Goal: Information Seeking & Learning: Find specific fact

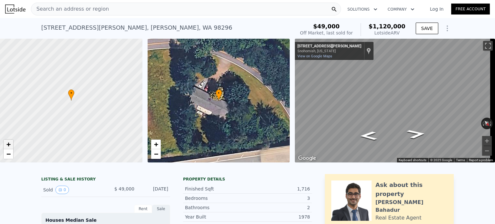
click at [8, 144] on span "+" at bounding box center [8, 144] width 4 height 8
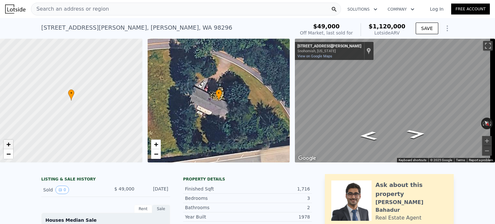
click at [8, 144] on span "+" at bounding box center [8, 144] width 4 height 8
drag, startPoint x: 120, startPoint y: 76, endPoint x: 123, endPoint y: 83, distance: 7.5
click at [123, 83] on div at bounding box center [71, 100] width 171 height 148
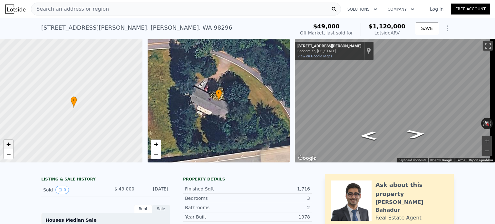
click at [9, 143] on span "+" at bounding box center [8, 144] width 4 height 8
drag, startPoint x: 62, startPoint y: 104, endPoint x: 133, endPoint y: 73, distance: 77.7
click at [133, 73] on div at bounding box center [71, 100] width 171 height 148
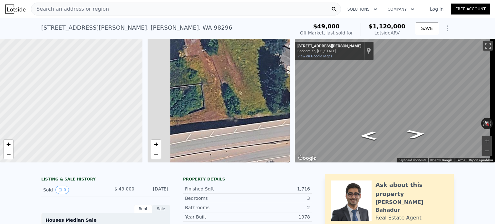
drag, startPoint x: 201, startPoint y: 113, endPoint x: 292, endPoint y: 72, distance: 100.0
click at [292, 72] on div "• + − • + − ← Move left → Move right ↑ Move up ↓ Move down + Zoom in - Zoom out…" at bounding box center [247, 101] width 495 height 124
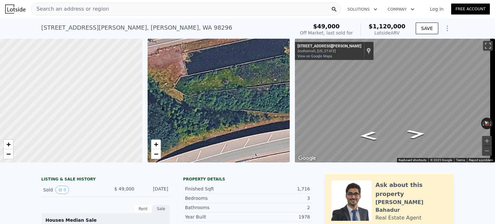
click at [295, 95] on div "• + − • + − ← Move left → Move right ↑ Move up ↓ Move down + Zoom in - Zoom out…" at bounding box center [247, 101] width 495 height 124
click at [156, 158] on link "−" at bounding box center [156, 154] width 10 height 10
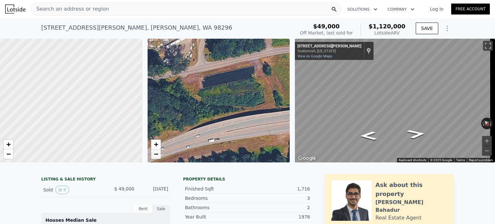
click at [156, 158] on link "−" at bounding box center [156, 154] width 10 height 10
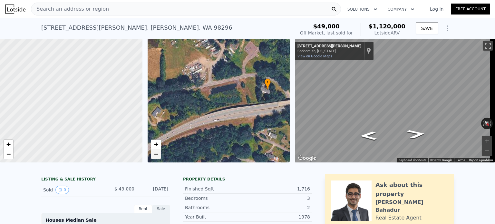
click at [156, 158] on link "−" at bounding box center [156, 154] width 10 height 10
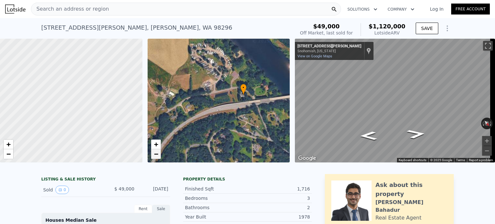
click at [156, 158] on link "−" at bounding box center [156, 154] width 10 height 10
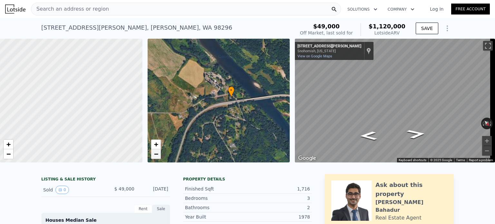
click at [157, 155] on span "−" at bounding box center [156, 154] width 4 height 8
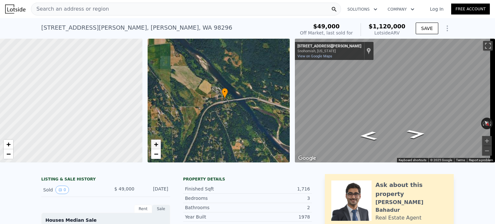
click at [155, 144] on span "+" at bounding box center [156, 144] width 4 height 8
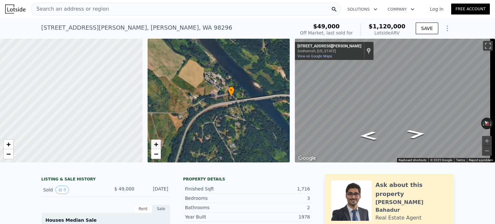
click at [155, 144] on span "+" at bounding box center [156, 144] width 4 height 8
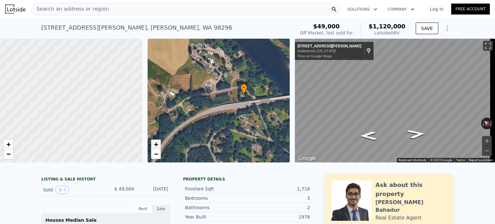
click at [155, 144] on span "+" at bounding box center [156, 144] width 4 height 8
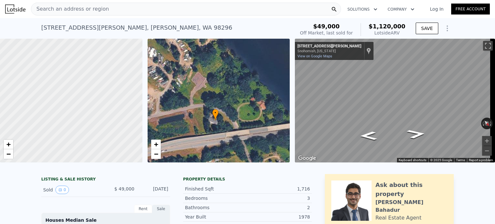
drag, startPoint x: 219, startPoint y: 92, endPoint x: 166, endPoint y: 122, distance: 61.3
click at [166, 122] on div "• + −" at bounding box center [218, 101] width 142 height 124
drag, startPoint x: 106, startPoint y: 98, endPoint x: 62, endPoint y: 101, distance: 44.2
click at [62, 101] on div at bounding box center [71, 100] width 171 height 148
click at [157, 141] on span "+" at bounding box center [156, 144] width 4 height 8
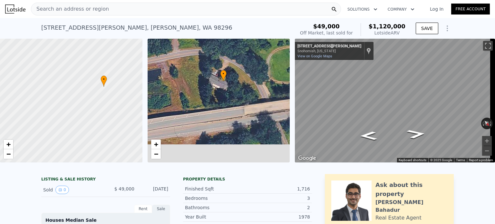
drag, startPoint x: 194, startPoint y: 123, endPoint x: 208, endPoint y: 34, distance: 89.8
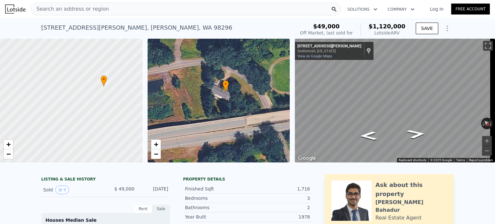
drag, startPoint x: 176, startPoint y: 68, endPoint x: 175, endPoint y: 108, distance: 40.3
click at [175, 108] on div "• + −" at bounding box center [218, 101] width 142 height 124
click at [483, 45] on button "Toggle fullscreen view" at bounding box center [488, 46] width 10 height 10
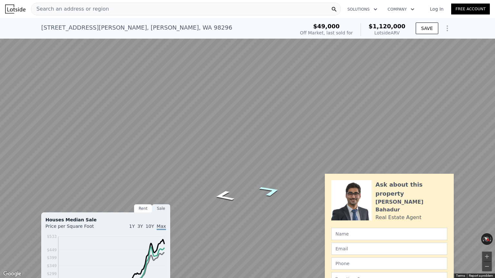
click at [270, 191] on icon "Go Northwest, Elliott Rd" at bounding box center [270, 191] width 41 height 16
click at [486, 223] on button "Zoom in" at bounding box center [487, 257] width 10 height 10
click at [272, 209] on icon "Go Northwest, Elliott Rd" at bounding box center [271, 210] width 33 height 14
click at [272, 209] on icon "Go West, Elliott Rd" at bounding box center [270, 208] width 39 height 15
click at [272, 209] on icon "Go West, Elliott Rd" at bounding box center [270, 207] width 42 height 15
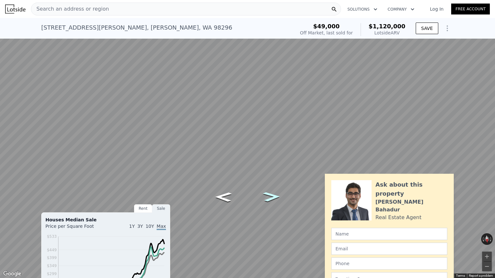
click at [274, 197] on icon "Go West, Elliott Rd" at bounding box center [272, 197] width 32 height 14
click at [274, 197] on icon "Go West, Elliott Rd" at bounding box center [271, 196] width 35 height 15
click at [271, 200] on icon "Go West, Elliott Rd" at bounding box center [270, 199] width 41 height 16
click at [271, 200] on icon "Go West, Elliott Rd" at bounding box center [271, 199] width 40 height 16
click at [271, 200] on icon "Go West, Elliott Rd" at bounding box center [270, 198] width 39 height 16
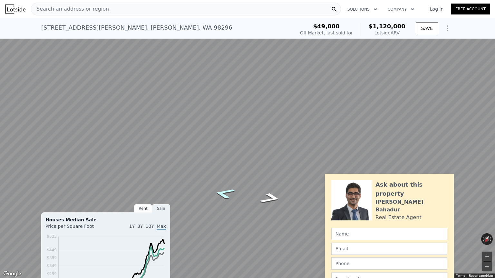
click at [220, 196] on icon "Go East, Elliott Rd" at bounding box center [224, 193] width 39 height 16
click at [220, 196] on icon "Go East, Elliott Rd" at bounding box center [224, 193] width 40 height 16
click at [220, 196] on icon "Go East, Elliott Rd" at bounding box center [224, 193] width 41 height 16
click at [220, 196] on icon "Go East, Elliott Rd" at bounding box center [225, 192] width 43 height 17
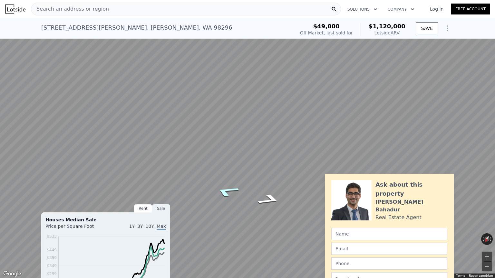
click at [220, 196] on icon "Go East, Elliott Rd" at bounding box center [226, 191] width 45 height 17
click at [220, 196] on icon "Go East, Elliott Rd" at bounding box center [228, 190] width 46 height 17
click at [218, 196] on icon "Go East, Elliott Rd" at bounding box center [224, 195] width 36 height 15
click at [220, 209] on icon "Go East, Elliott Rd" at bounding box center [223, 210] width 34 height 14
click at [484, 223] on button "Zoom in" at bounding box center [487, 257] width 10 height 10
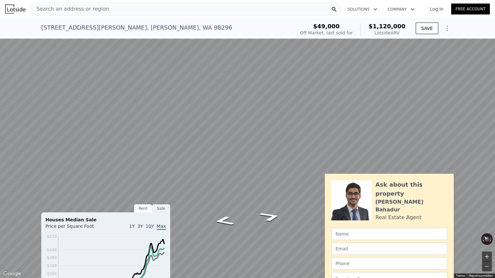
click at [484, 223] on button "Zoom in" at bounding box center [487, 257] width 10 height 10
click at [488, 223] on button "Zoom out" at bounding box center [487, 267] width 10 height 10
click at [224, 218] on icon "Go East, Elliott Rd" at bounding box center [223, 218] width 35 height 14
click at [224, 218] on icon "Go Southeast, Elliott Rd" at bounding box center [224, 217] width 38 height 14
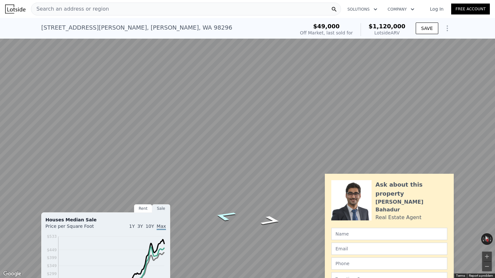
click at [224, 218] on icon "Go Southeast, Elliott Rd" at bounding box center [224, 216] width 41 height 15
click at [224, 218] on icon "Go Southeast, Elliott Rd" at bounding box center [225, 215] width 42 height 15
click at [485, 3] on button "Toggle fullscreen view" at bounding box center [488, 7] width 10 height 10
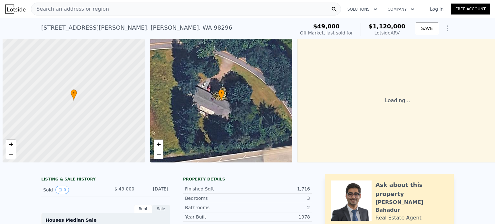
scroll to position [0, 3]
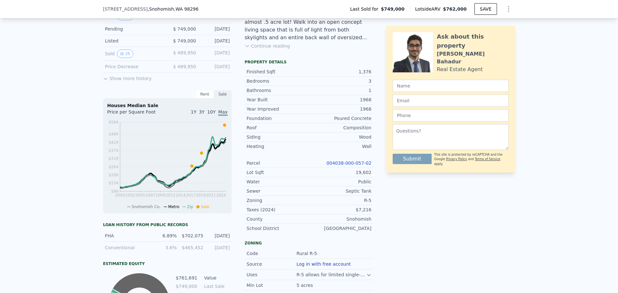
scroll to position [180, 0]
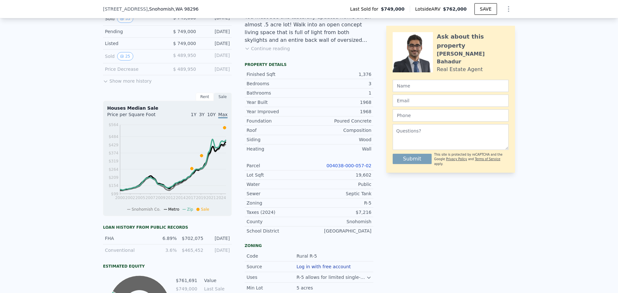
click at [346, 168] on link "004038-000-057-02" at bounding box center [348, 165] width 45 height 5
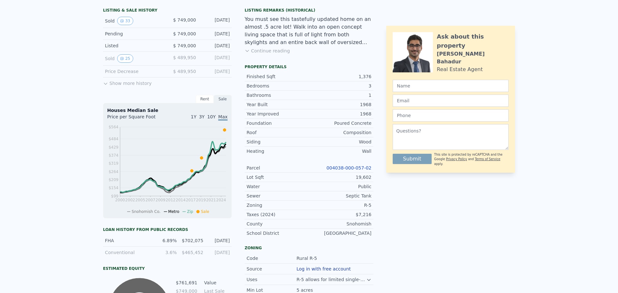
scroll to position [0, 0]
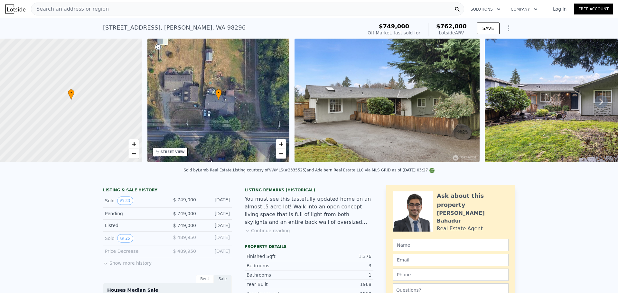
click at [237, 12] on div "Search an address or region" at bounding box center [247, 9] width 433 height 13
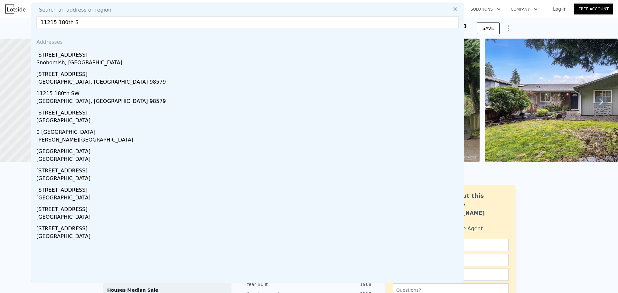
type input "11215 180th S"
click at [38, 65] on div "Snohomish, [GEOGRAPHIC_DATA]" at bounding box center [248, 63] width 425 height 9
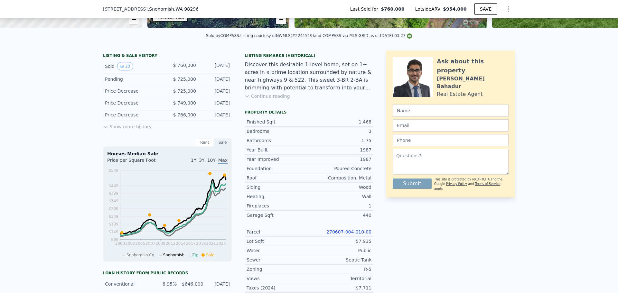
scroll to position [135, 0]
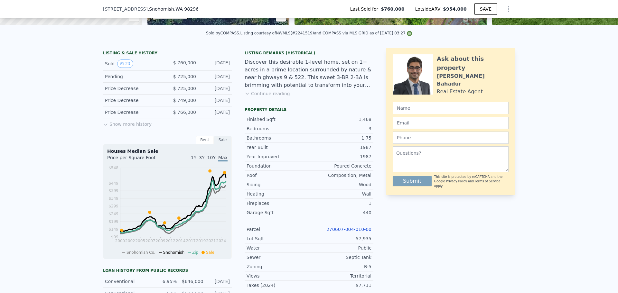
click at [359, 232] on link "270607-004-010-00" at bounding box center [348, 229] width 45 height 5
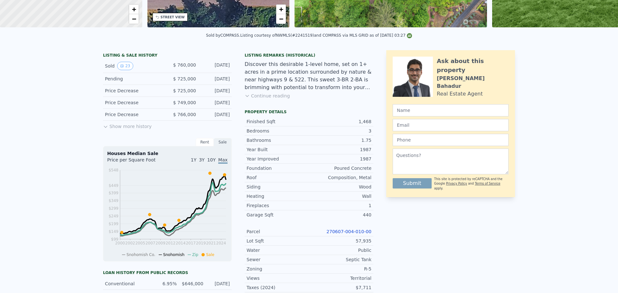
scroll to position [0, 0]
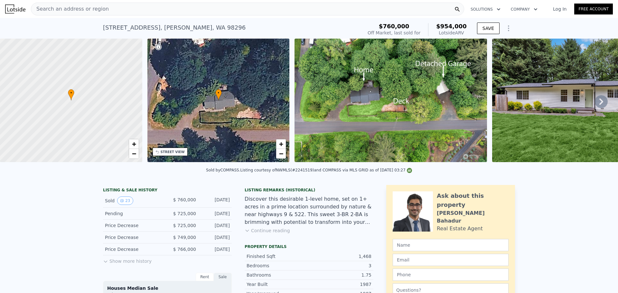
click at [123, 10] on div "Search an address or region" at bounding box center [247, 9] width 433 height 13
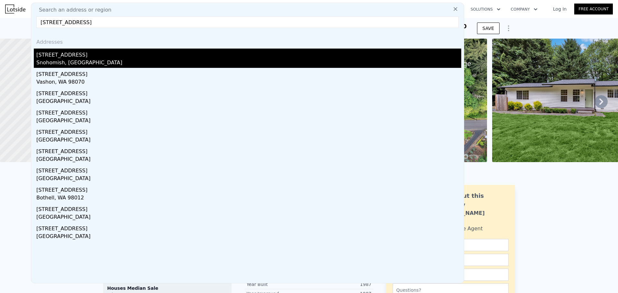
type input "[STREET_ADDRESS]"
click at [44, 64] on div "Snohomish, [GEOGRAPHIC_DATA]" at bounding box center [248, 63] width 425 height 9
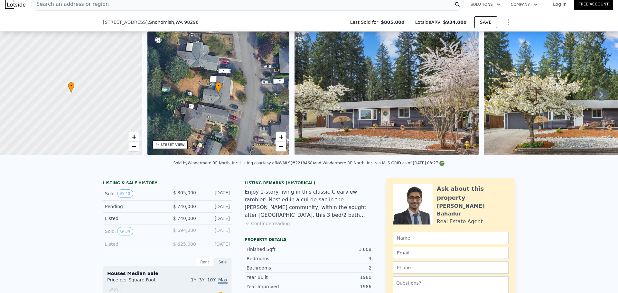
scroll to position [321, 0]
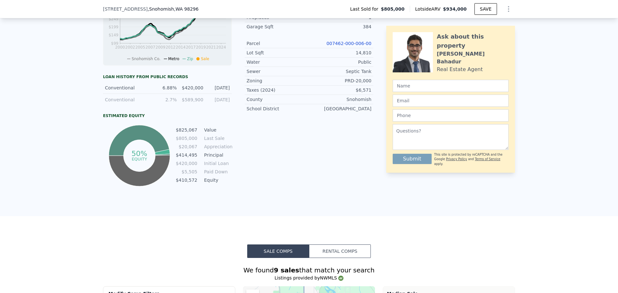
click at [361, 46] on link "007462-000-006-00" at bounding box center [348, 43] width 45 height 5
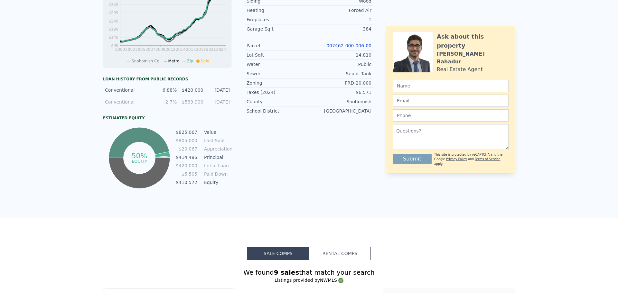
scroll to position [0, 0]
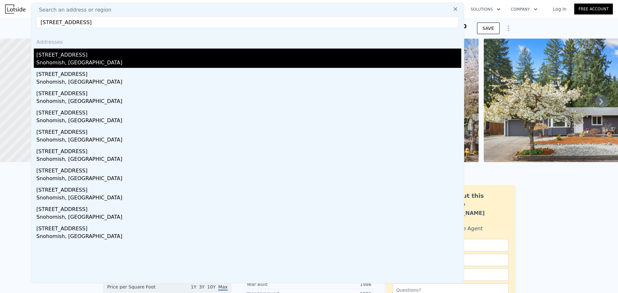
type input "[STREET_ADDRESS]"
click at [78, 55] on div "[STREET_ADDRESS]" at bounding box center [248, 54] width 425 height 10
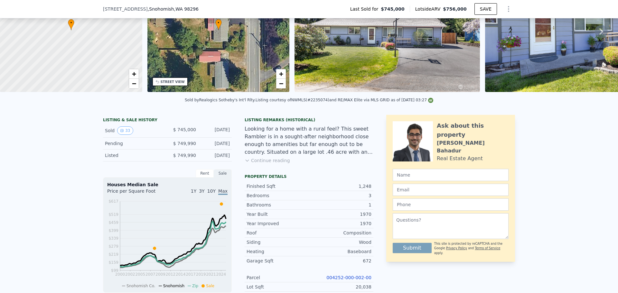
scroll to position [126, 0]
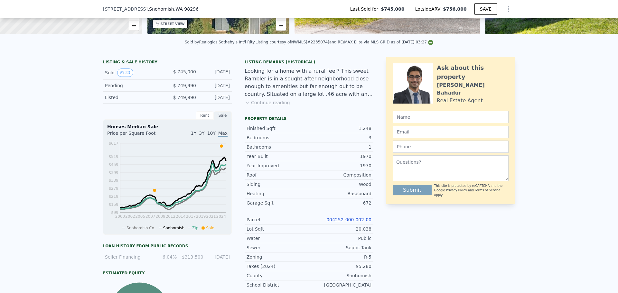
click at [353, 222] on link "004252-000-002-00" at bounding box center [348, 219] width 45 height 5
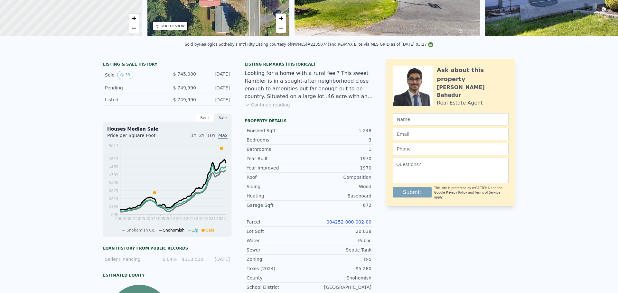
scroll to position [0, 0]
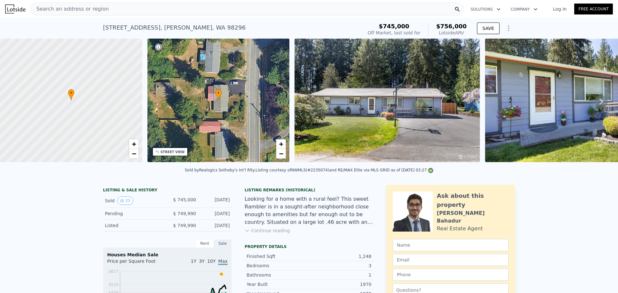
click at [131, 10] on div "Search an address or region" at bounding box center [247, 9] width 433 height 13
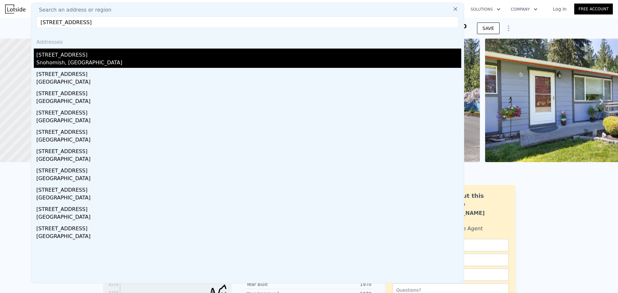
type input "[STREET_ADDRESS]"
click at [59, 60] on div "Snohomish, [GEOGRAPHIC_DATA]" at bounding box center [248, 63] width 425 height 9
type input "4"
type input "1.5"
type input "998"
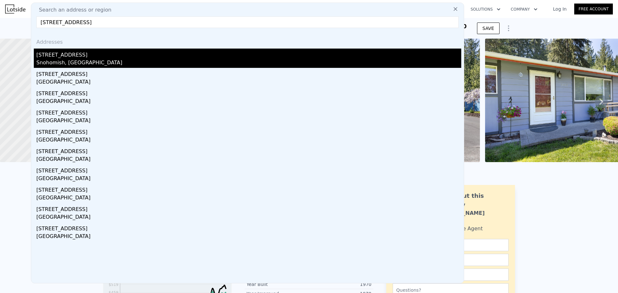
type input "1912"
type input "13939"
type input "25265"
checkbox input "false"
checkbox input "true"
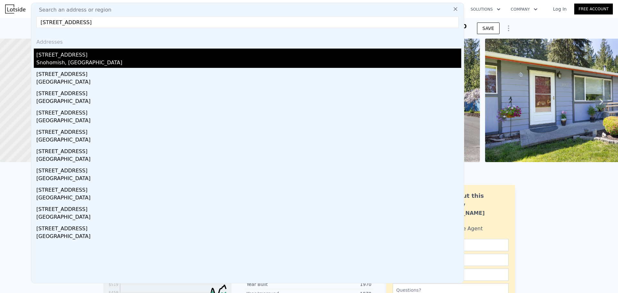
checkbox input "true"
type input "$ 762,000"
type input "-$ 91,622"
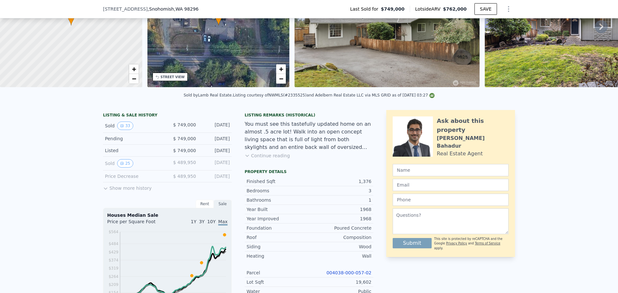
scroll to position [130, 0]
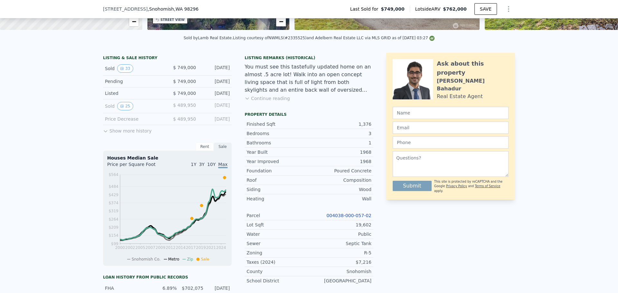
click at [349, 218] on link "004038-000-057-02" at bounding box center [348, 215] width 45 height 5
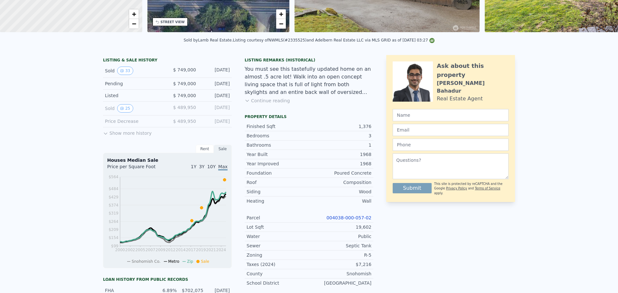
scroll to position [2, 0]
